Goal: Manage account settings

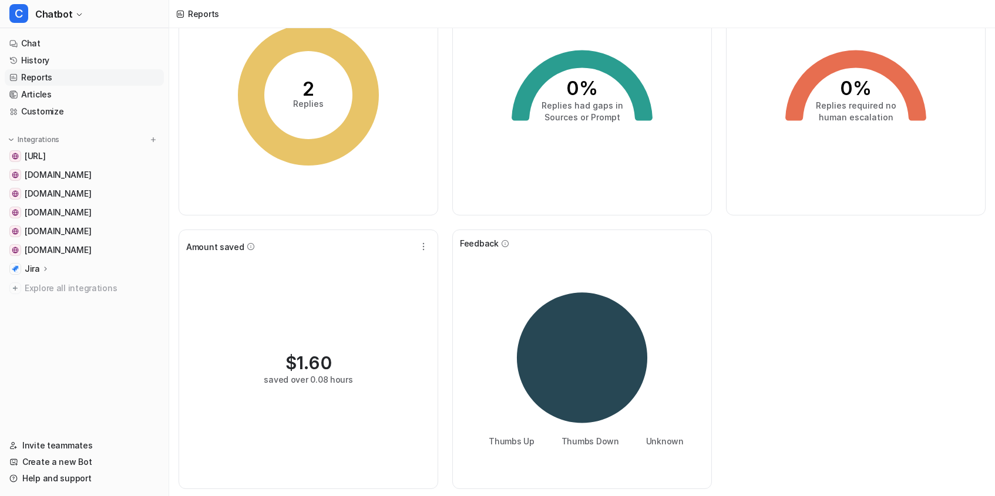
scroll to position [99, 0]
click at [427, 246] on icon "button" at bounding box center [423, 247] width 12 height 12
click at [415, 270] on button "Edit" at bounding box center [364, 274] width 127 height 22
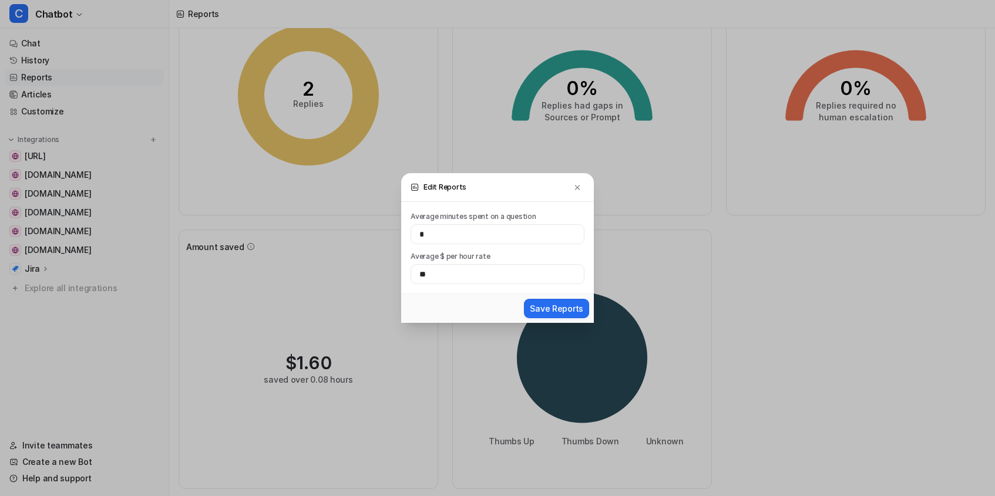
click at [481, 214] on label "Average minutes spent on a question" at bounding box center [497, 216] width 174 height 11
copy label "Average minutes spent on a question"
click at [573, 187] on img at bounding box center [577, 187] width 8 height 9
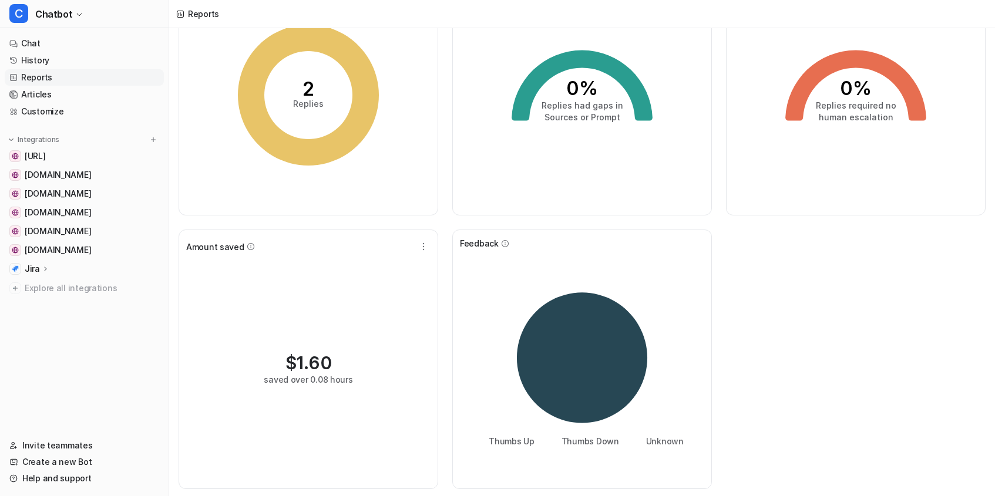
click at [727, 245] on div "Replies created 2 Replies Gaps in training 0% Replies had gaps in Sources or Pr…" at bounding box center [582, 225] width 826 height 541
click at [436, 247] on div "Amount saved $ 1.60 saved over 0.08 hours" at bounding box center [308, 360] width 260 height 260
click at [421, 251] on icon "button" at bounding box center [423, 247] width 12 height 12
click at [392, 272] on button "Edit" at bounding box center [364, 274] width 127 height 22
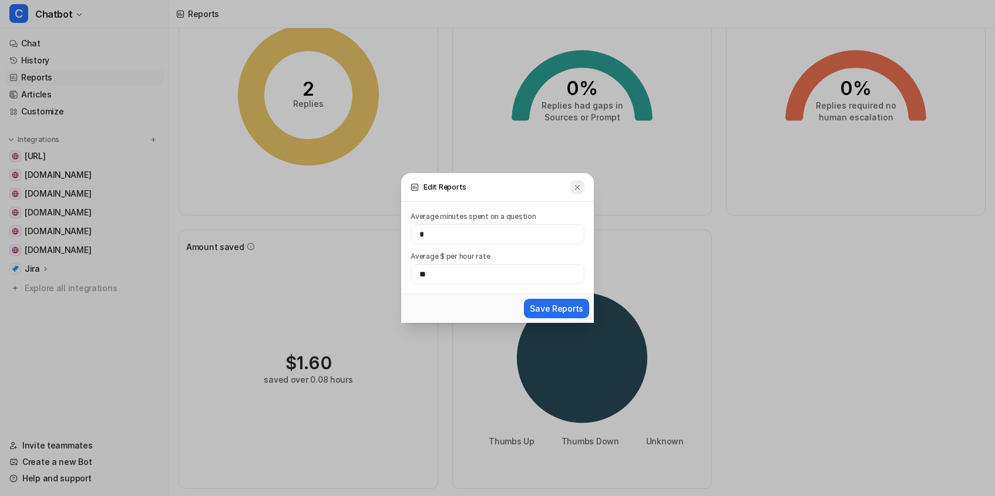
click at [570, 189] on button at bounding box center [577, 187] width 14 height 14
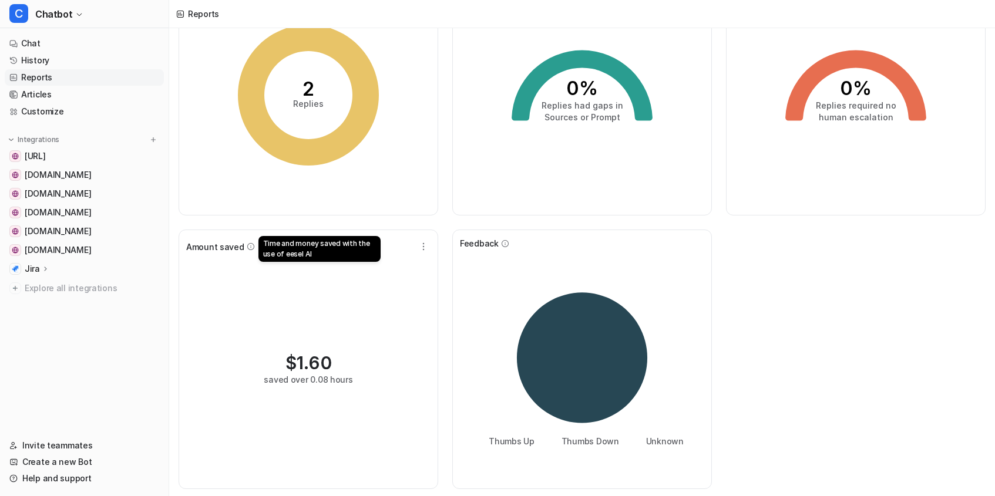
click at [247, 246] on icon at bounding box center [251, 246] width 8 height 8
click at [907, 304] on div "Replies created 2 Replies Gaps in training 0% Replies had gaps in Sources or Pr…" at bounding box center [582, 225] width 826 height 541
